Goal: Task Accomplishment & Management: Complete application form

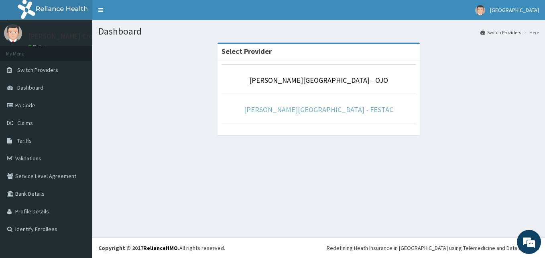
click at [332, 110] on link "[PERSON_NAME][GEOGRAPHIC_DATA] - FESTAC" at bounding box center [318, 109] width 149 height 9
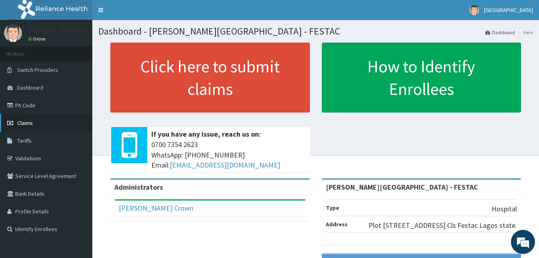
click at [25, 123] on span "Claims" at bounding box center [25, 122] width 16 height 7
click at [24, 156] on link "Validations" at bounding box center [46, 158] width 92 height 18
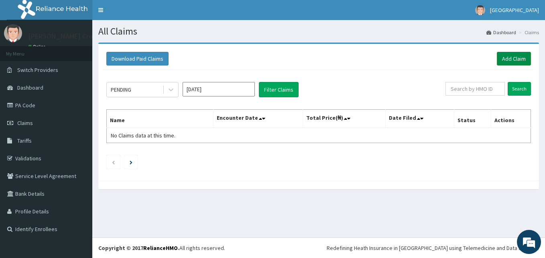
drag, startPoint x: 515, startPoint y: 54, endPoint x: 513, endPoint y: 59, distance: 5.4
click at [515, 53] on link "Add Claim" at bounding box center [514, 59] width 34 height 14
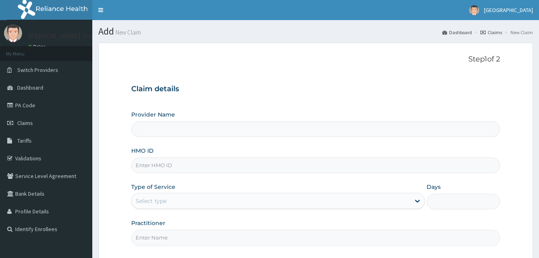
click at [168, 166] on input "HMO ID" at bounding box center [315, 165] width 369 height 16
type input "[PERSON_NAME][GEOGRAPHIC_DATA] - FESTAC"
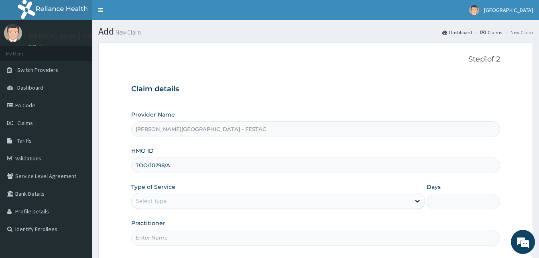
type input "TOO/10298/A"
click at [198, 201] on div "Select type" at bounding box center [271, 200] width 279 height 13
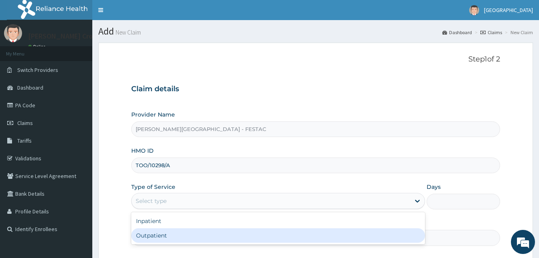
drag, startPoint x: 161, startPoint y: 238, endPoint x: 163, endPoint y: 235, distance: 4.3
click at [161, 238] on div "Outpatient" at bounding box center [278, 235] width 294 height 14
type input "1"
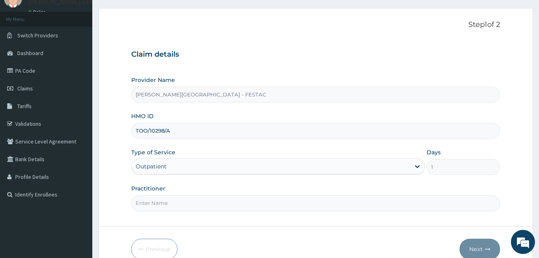
scroll to position [75, 0]
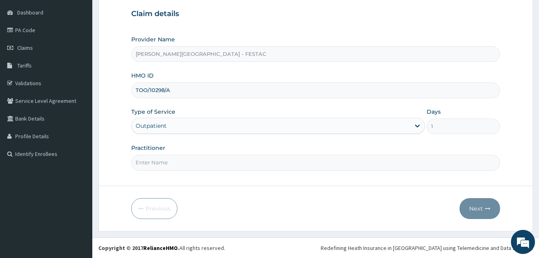
click at [190, 157] on input "Practitioner" at bounding box center [315, 163] width 369 height 16
type input "DR."
click at [484, 213] on button "Next" at bounding box center [480, 208] width 41 height 21
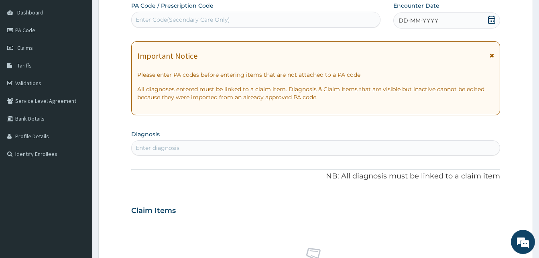
click at [491, 57] on icon at bounding box center [492, 56] width 4 height 6
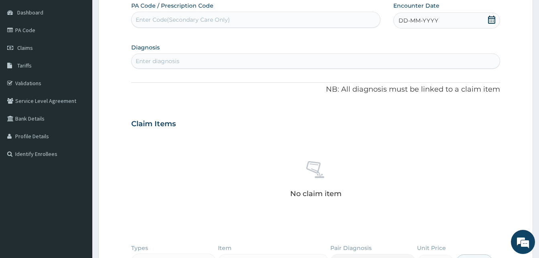
click at [409, 23] on span "DD-MM-YYYY" at bounding box center [419, 20] width 40 height 8
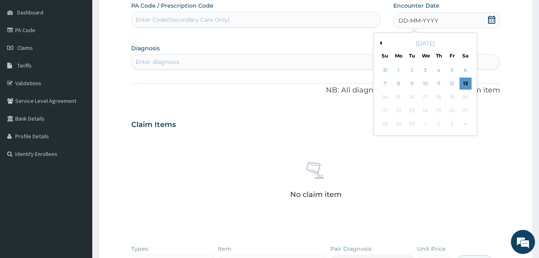
click at [409, 70] on div "2" at bounding box center [412, 70] width 12 height 12
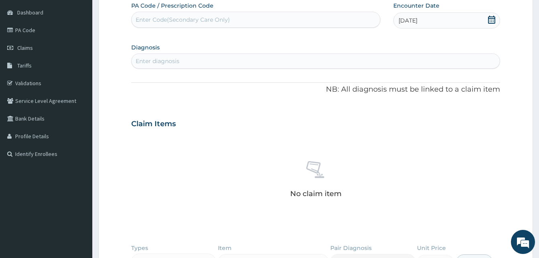
click at [227, 60] on div "Enter diagnosis" at bounding box center [316, 61] width 368 height 13
type input "MYALGIA"
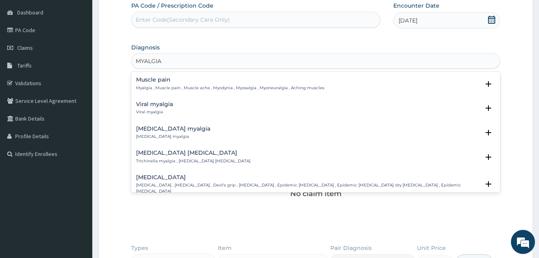
click at [178, 85] on p "Myalgia , Muscle pain , Muscle ache , Myodynia , Myosalgia , Myoneuralgia , Ach…" at bounding box center [230, 88] width 188 height 6
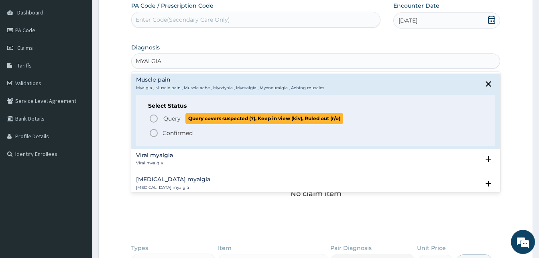
click at [152, 118] on icon "status option query" at bounding box center [154, 119] width 10 height 10
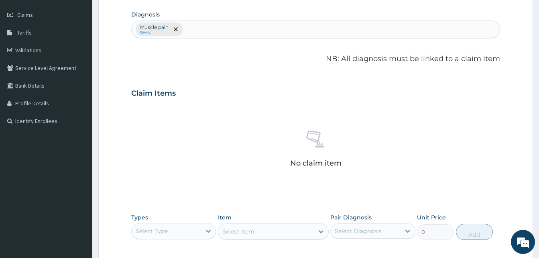
scroll to position [155, 0]
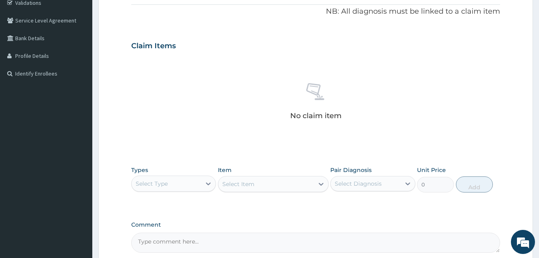
click at [173, 187] on div "Select Type" at bounding box center [166, 183] width 69 height 13
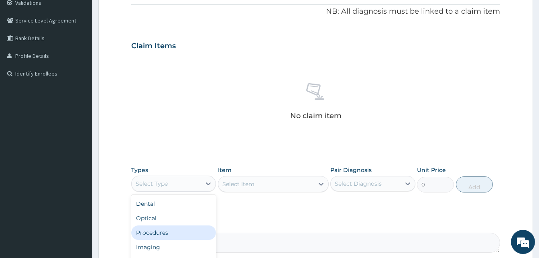
drag, startPoint x: 167, startPoint y: 235, endPoint x: 191, endPoint y: 212, distance: 33.2
click at [169, 232] on div "Procedures" at bounding box center [173, 232] width 85 height 14
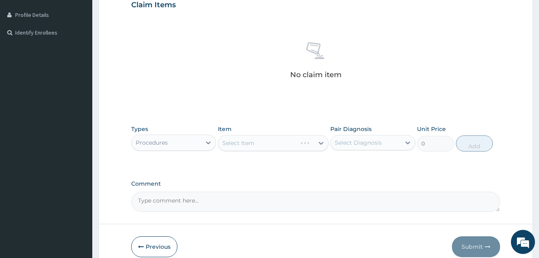
scroll to position [234, 0]
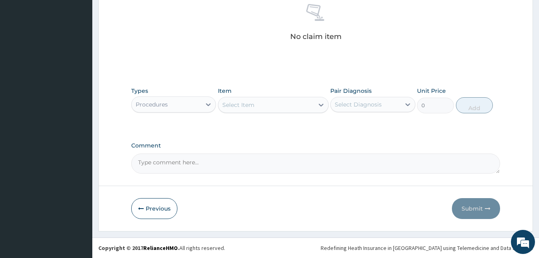
click at [275, 104] on div "Select Item" at bounding box center [266, 104] width 96 height 13
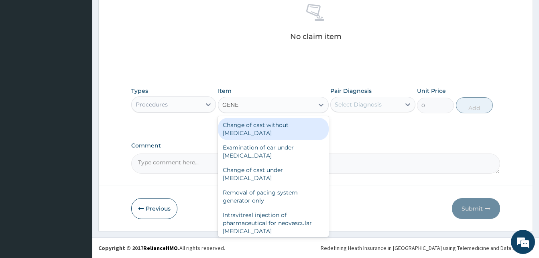
type input "GENER"
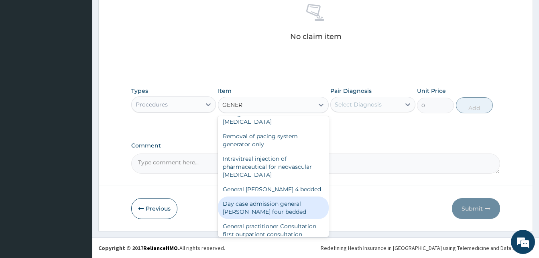
scroll to position [80, 0]
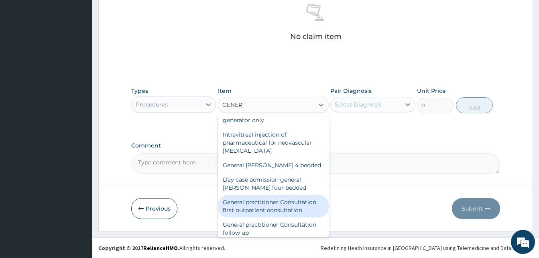
click at [274, 215] on div "General practitioner Consultation first outpatient consultation" at bounding box center [273, 206] width 111 height 22
type input "3000"
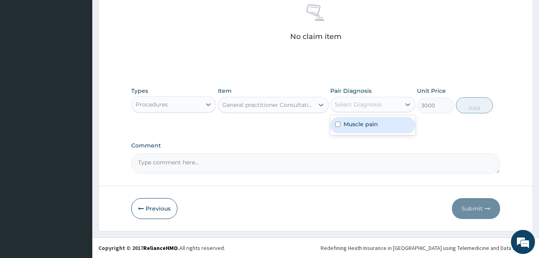
click at [376, 108] on div "Select Diagnosis" at bounding box center [365, 104] width 69 height 13
drag, startPoint x: 362, startPoint y: 128, endPoint x: 394, endPoint y: 122, distance: 32.8
click at [376, 127] on div "Muscle pain" at bounding box center [372, 125] width 85 height 16
checkbox input "true"
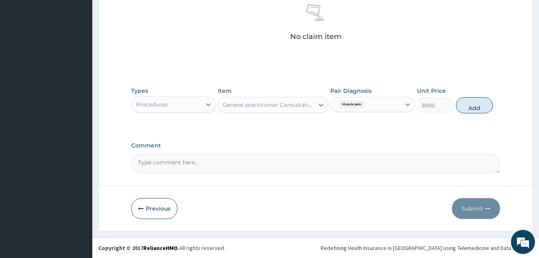
drag, startPoint x: 479, startPoint y: 108, endPoint x: 426, endPoint y: 117, distance: 54.2
click at [477, 109] on button "Add" at bounding box center [474, 105] width 37 height 16
type input "0"
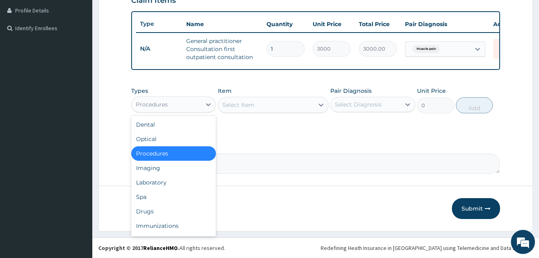
click at [165, 105] on div "Procedures" at bounding box center [152, 104] width 32 height 8
drag, startPoint x: 150, startPoint y: 212, endPoint x: 162, endPoint y: 202, distance: 16.2
click at [150, 211] on div "Drugs" at bounding box center [173, 211] width 85 height 14
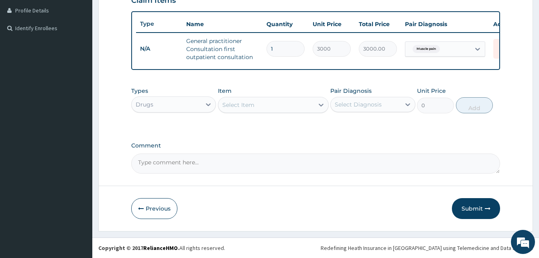
click at [277, 104] on div "Select Item" at bounding box center [266, 104] width 96 height 13
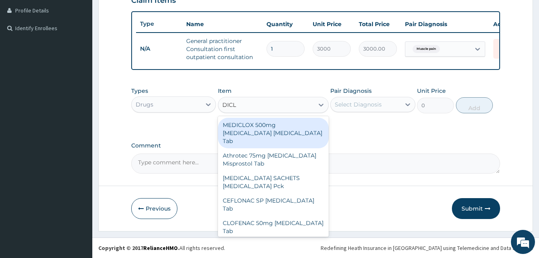
type input "DICLO"
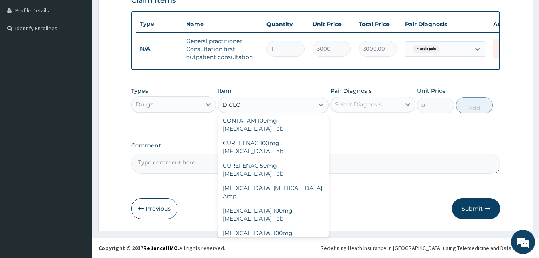
scroll to position [161, 0]
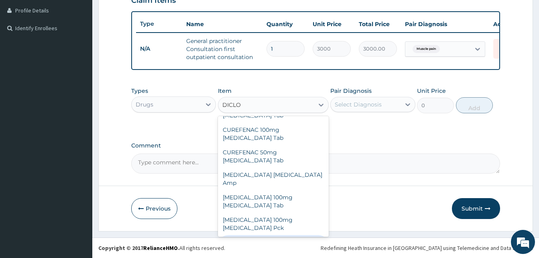
drag, startPoint x: 283, startPoint y: 196, endPoint x: 299, endPoint y: 189, distance: 17.1
click at [286, 235] on div "Diclofenac 50mg Diclofenac Tab" at bounding box center [273, 246] width 111 height 22
type input "32.2"
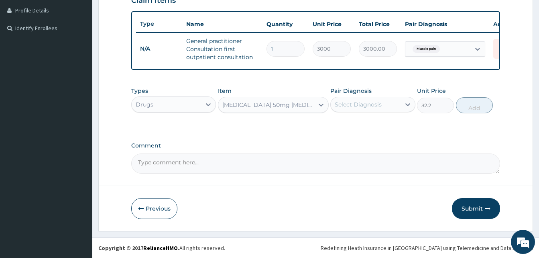
click at [372, 102] on div "Select Diagnosis" at bounding box center [358, 104] width 47 height 8
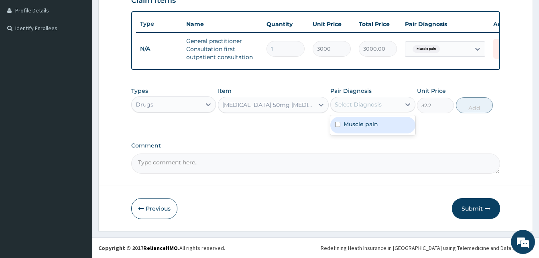
drag, startPoint x: 360, startPoint y: 126, endPoint x: 427, endPoint y: 114, distance: 67.9
click at [371, 124] on label "Muscle pain" at bounding box center [361, 124] width 35 height 8
checkbox input "true"
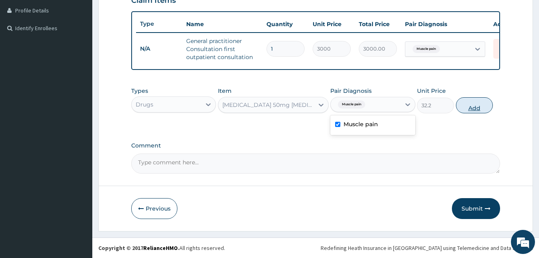
click at [478, 110] on button "Add" at bounding box center [474, 105] width 37 height 16
type input "0"
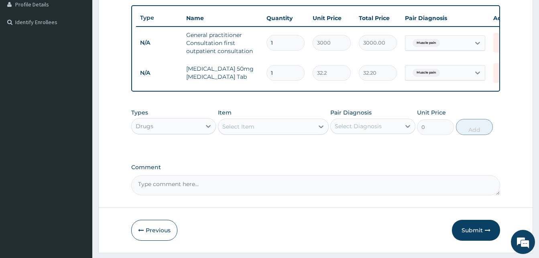
type input "0.00"
type input "6"
type input "193.20"
type input "6"
click at [289, 130] on div "Select Item" at bounding box center [266, 126] width 96 height 13
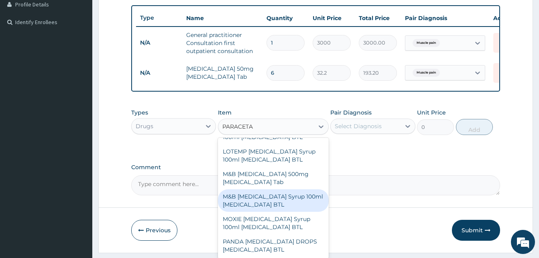
type input "PARACETA"
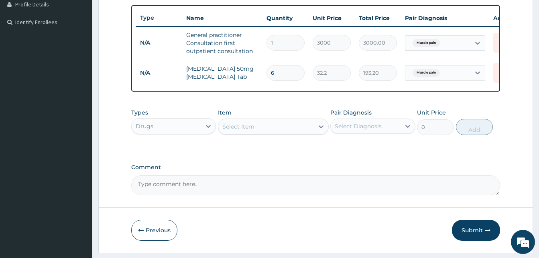
drag, startPoint x: 173, startPoint y: 203, endPoint x: 178, endPoint y: 201, distance: 5.2
click at [177, 202] on form "Step 2 of 2 PA Code / Prescription Code Enter Code(Secondary Care Only) Encount…" at bounding box center [315, 44] width 435 height 417
click at [269, 133] on div "Select Item" at bounding box center [266, 126] width 96 height 13
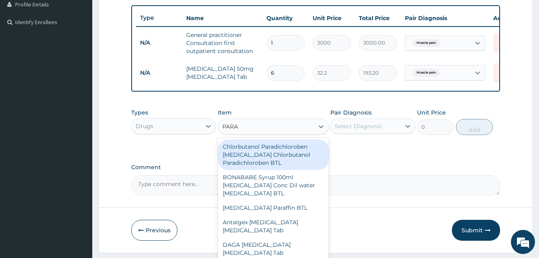
type input "PARAC"
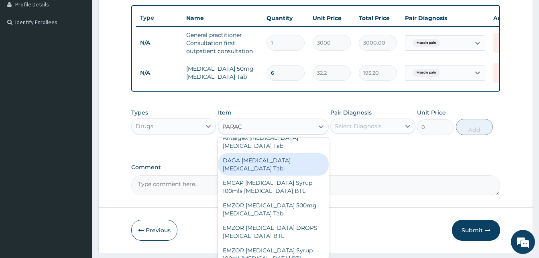
scroll to position [80, 0]
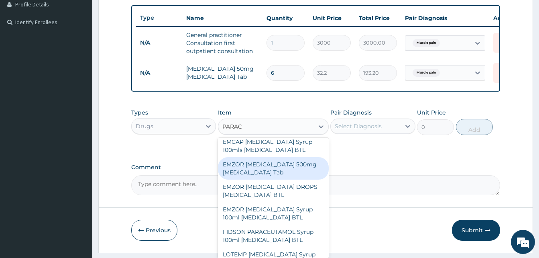
click at [300, 171] on div "EMZOR PARACETAMOL 500mg Acetaminophen Tab" at bounding box center [273, 168] width 111 height 22
type input "11.5"
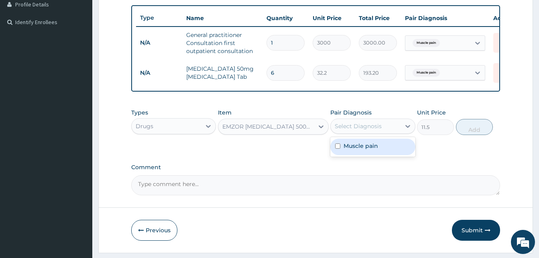
click at [374, 130] on div "Select Diagnosis" at bounding box center [358, 126] width 47 height 8
drag, startPoint x: 369, startPoint y: 149, endPoint x: 430, endPoint y: 144, distance: 60.4
click at [379, 149] on div "Muscle pain" at bounding box center [372, 146] width 85 height 16
checkbox input "true"
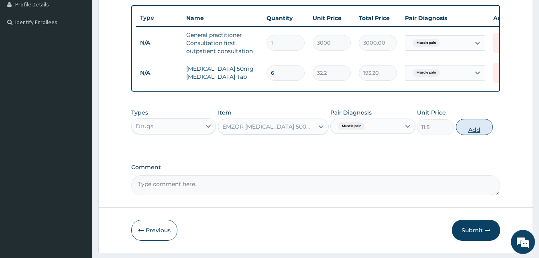
click at [476, 135] on button "Add" at bounding box center [474, 127] width 37 height 16
type input "0"
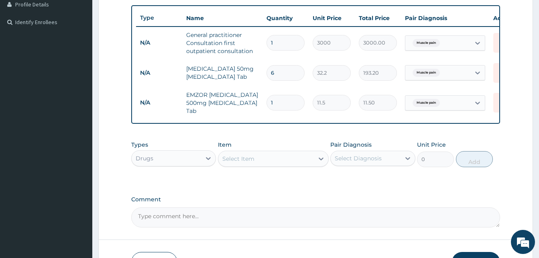
type input "18"
type input "207.00"
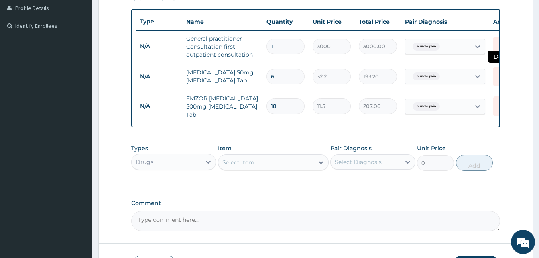
type input "18"
click at [496, 76] on icon at bounding box center [502, 77] width 18 height 20
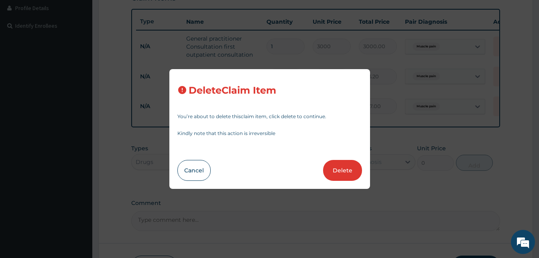
click at [347, 167] on button "Delete" at bounding box center [342, 170] width 39 height 21
type input "18"
type input "11.5"
type input "207.00"
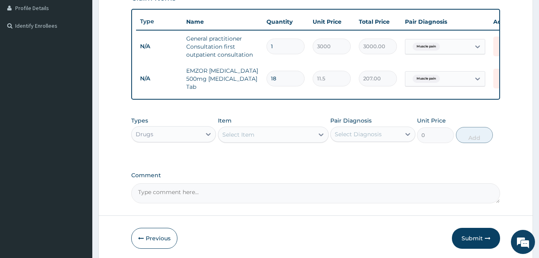
drag, startPoint x: 264, startPoint y: 139, endPoint x: 265, endPoint y: 132, distance: 7.3
click at [264, 138] on div "Select Item" at bounding box center [266, 134] width 96 height 13
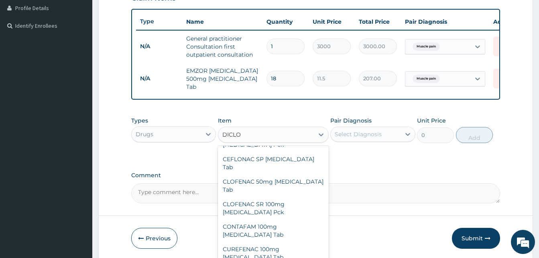
scroll to position [120, 0]
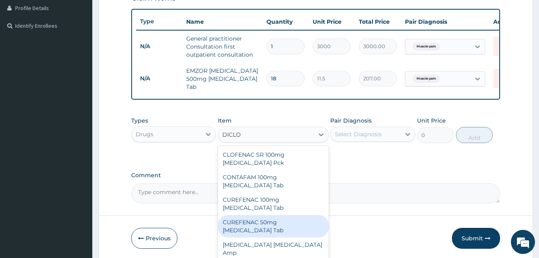
type input "DICLOF"
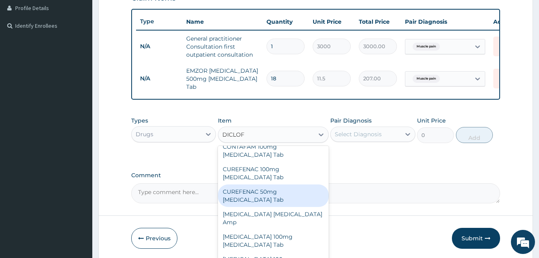
scroll to position [98, 0]
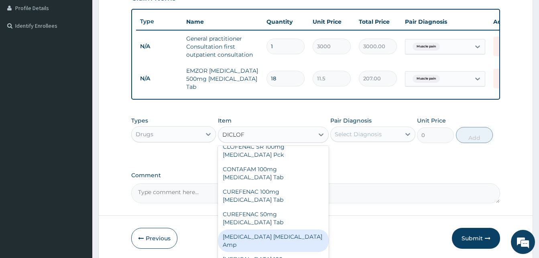
click at [287, 229] on div "Diclofenac Diclofenac Amp" at bounding box center [273, 240] width 111 height 22
type input "276"
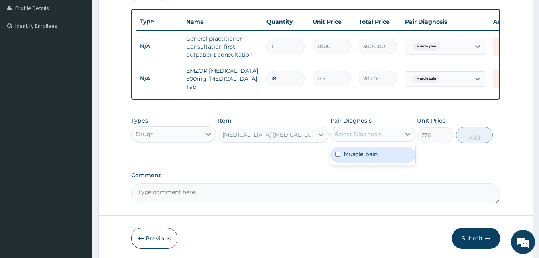
click at [391, 141] on div "Select Diagnosis" at bounding box center [365, 134] width 69 height 13
drag, startPoint x: 377, startPoint y: 161, endPoint x: 458, endPoint y: 152, distance: 81.1
click at [393, 159] on div "Muscle pain" at bounding box center [372, 155] width 85 height 16
checkbox input "true"
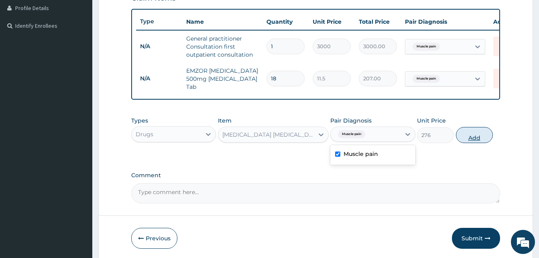
click at [477, 142] on button "Add" at bounding box center [474, 135] width 37 height 16
type input "0"
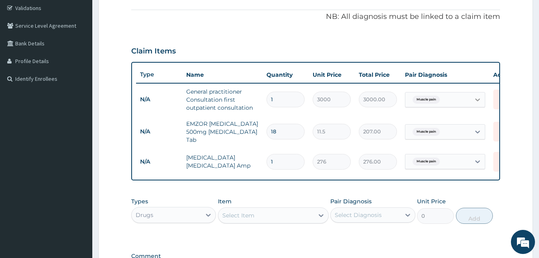
scroll to position [66, 0]
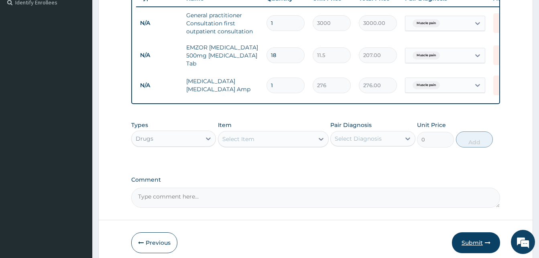
click at [477, 247] on button "Submit" at bounding box center [476, 242] width 48 height 21
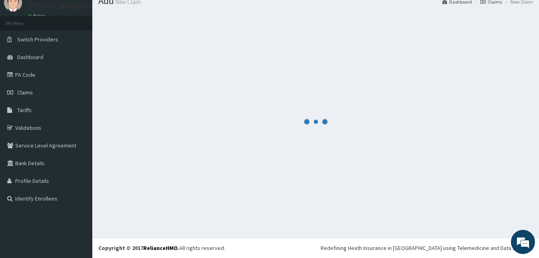
scroll to position [226, 0]
